Goal: Task Accomplishment & Management: Use online tool/utility

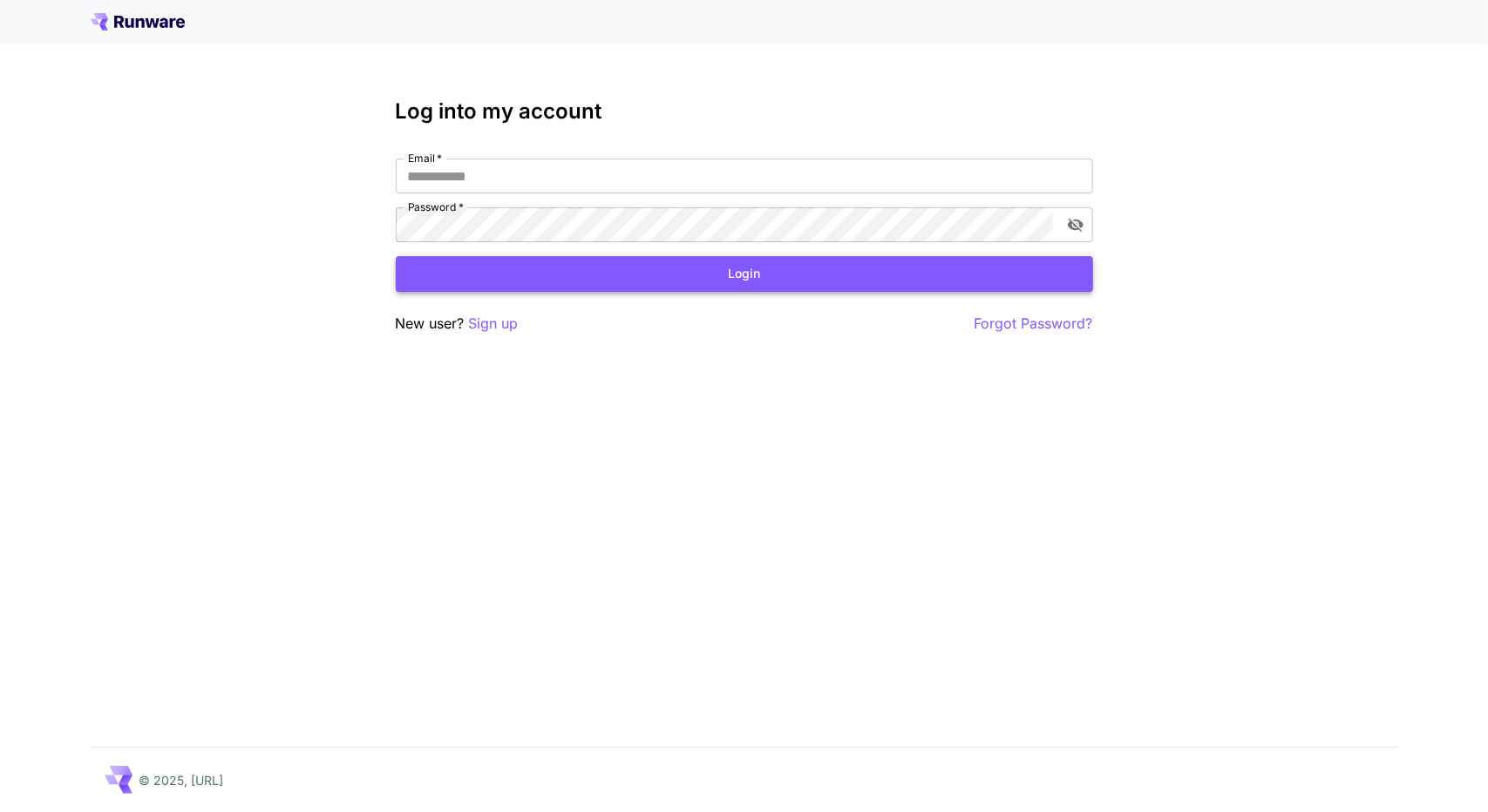
type input "**********"
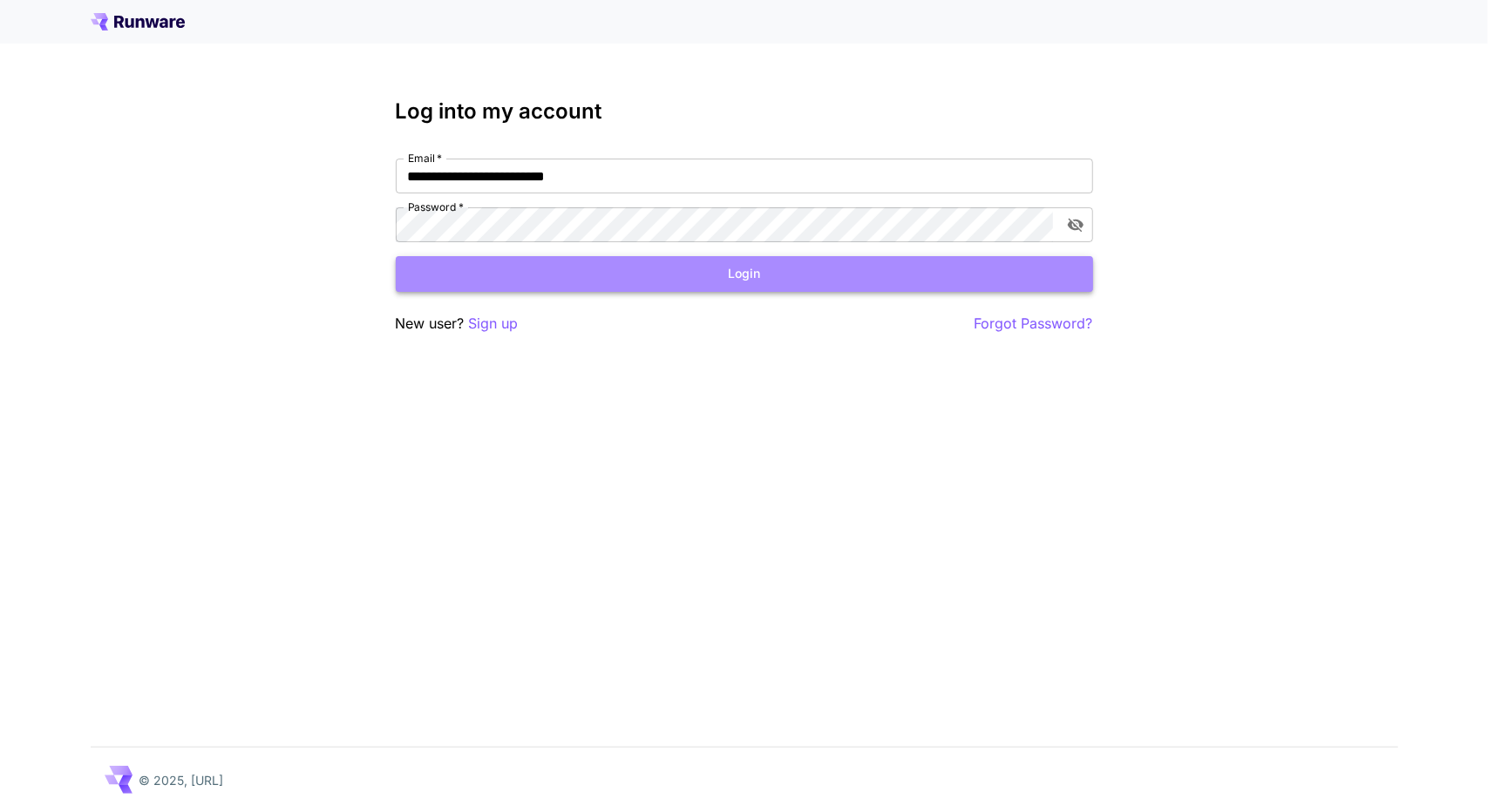
click at [430, 267] on button "Login" at bounding box center [744, 273] width 697 height 35
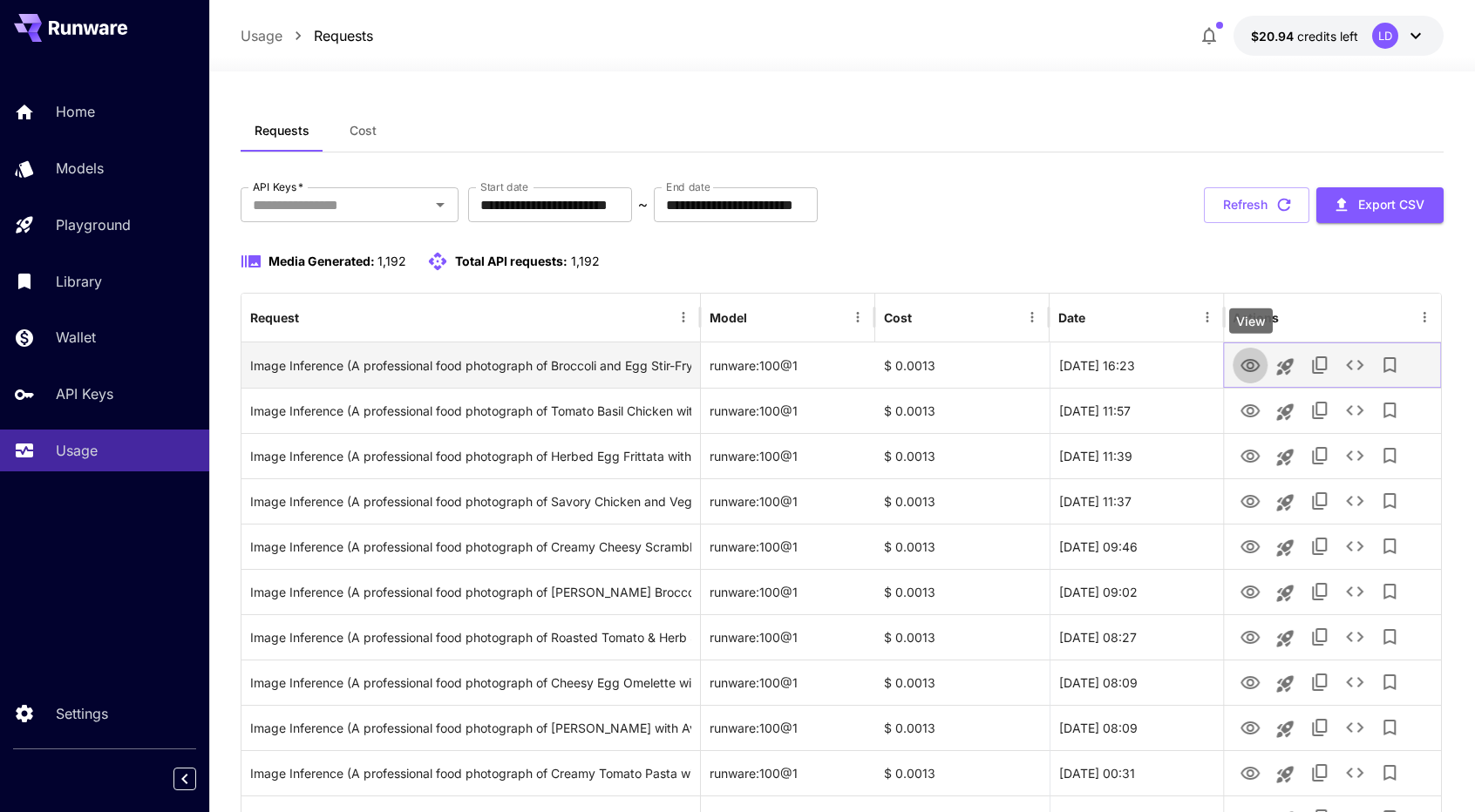
click at [1257, 365] on icon "View" at bounding box center [1251, 366] width 21 height 21
